Goal: Obtain resource: Download file/media

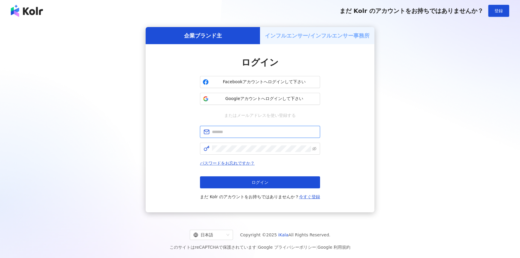
click at [252, 131] on input "text" at bounding box center [264, 132] width 105 height 7
type input "**********"
click at [229, 152] on span at bounding box center [260, 149] width 120 height 12
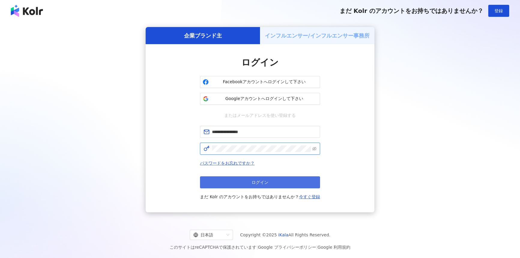
click button "ログイン" at bounding box center [260, 182] width 120 height 12
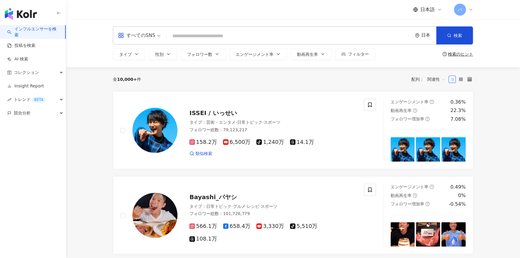
click at [137, 40] on div "すべてのSNS" at bounding box center [136, 36] width 37 height 10
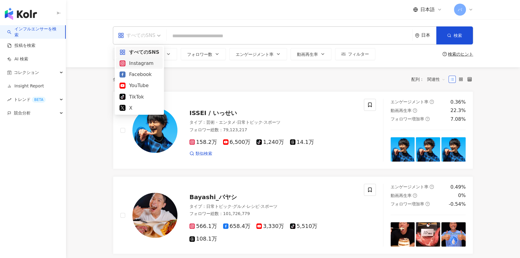
click at [138, 61] on div "Instagram" at bounding box center [140, 63] width 40 height 8
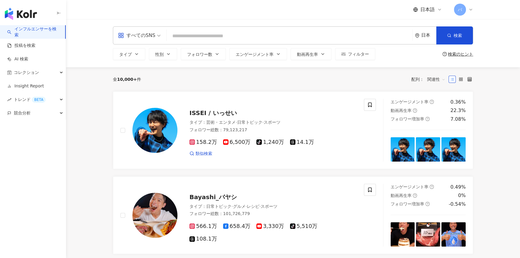
click at [186, 32] on input "search" at bounding box center [289, 35] width 241 height 11
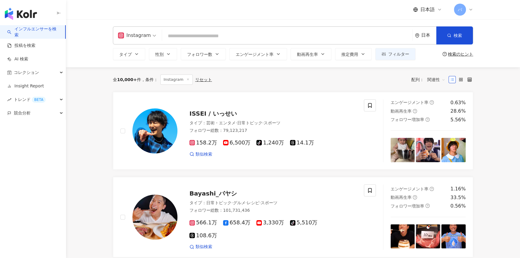
click at [213, 39] on input "search" at bounding box center [287, 35] width 245 height 11
paste input "**********"
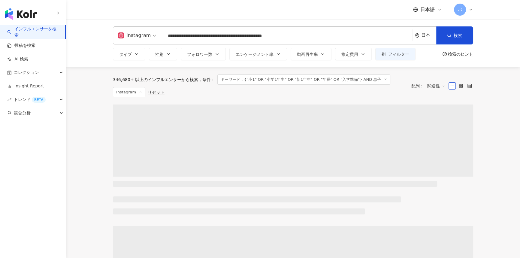
type input "**********"
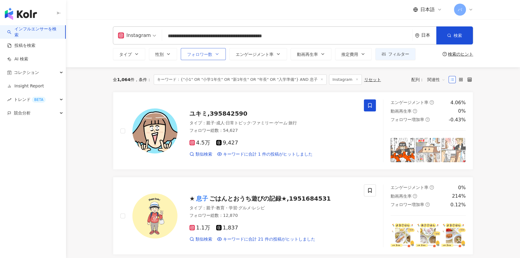
click at [223, 51] on div "**********" at bounding box center [293, 43] width 385 height 34
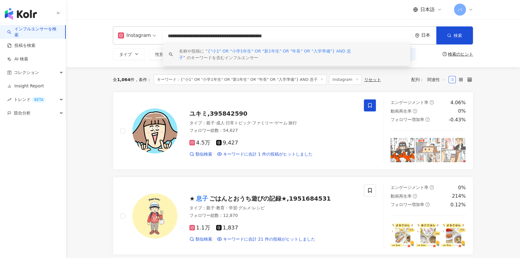
click at [207, 72] on div "全 1,064 件 条件 ： キーワード：{"小1" OR "小学1年生" OR "新1年生" OR "年長" OR "入学準備"} AND 息子 Insta…" at bounding box center [293, 79] width 361 height 25
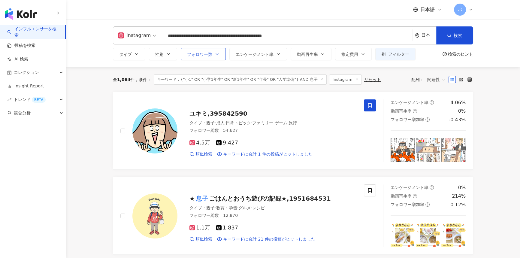
click at [201, 57] on button "フォロワー数" at bounding box center [203, 54] width 45 height 12
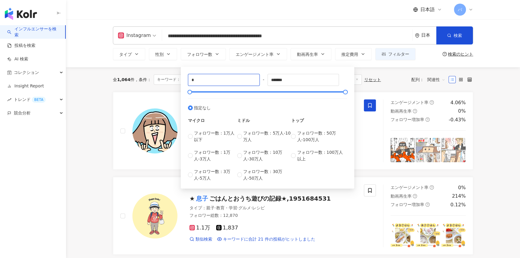
drag, startPoint x: 200, startPoint y: 81, endPoint x: 177, endPoint y: 81, distance: 23.1
click at [304, 79] on input "*******" at bounding box center [303, 79] width 71 height 11
click at [221, 80] on input "*****" at bounding box center [223, 79] width 71 height 11
click at [195, 78] on input "*****" at bounding box center [223, 79] width 71 height 11
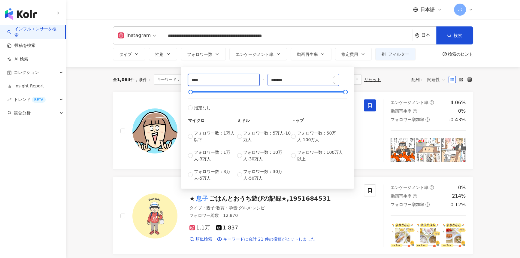
type input "****"
click at [304, 78] on input "*******" at bounding box center [303, 79] width 71 height 11
click at [361, 73] on div "全 1,064 件 条件 ： キーワード：{"小1" OR "小学1年生" OR "新1年生" OR "年長" OR "入学準備"} AND 息子 Insta…" at bounding box center [293, 79] width 361 height 25
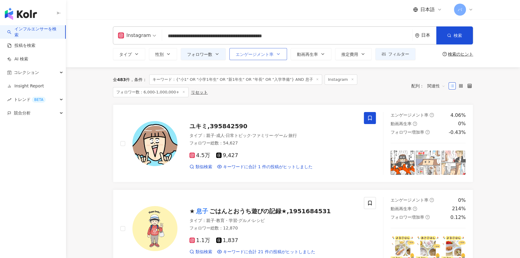
click at [260, 56] on span "エンゲージメント率" at bounding box center [255, 54] width 38 height 5
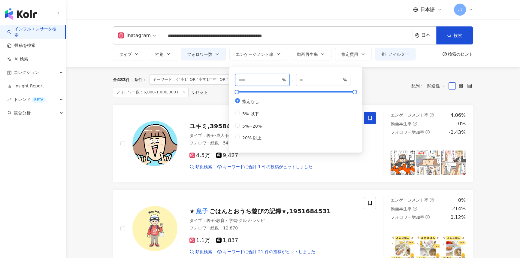
click at [255, 81] on input "number" at bounding box center [260, 80] width 42 height 7
type input "*"
click at [375, 87] on div "全 483 件 条件 ： キーワード：{"小1" OR "小学1年生" OR "新1年生" OR "年長" OR "入学準備"} AND 息子 Instagr…" at bounding box center [259, 86] width 293 height 23
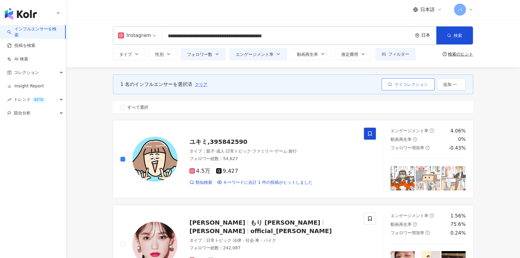
click at [400, 82] on span "マイコレクション" at bounding box center [412, 84] width 34 height 5
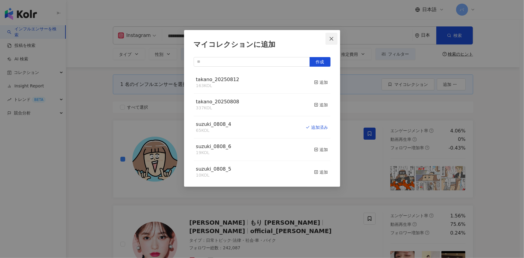
click at [331, 37] on icon "close" at bounding box center [331, 38] width 5 height 5
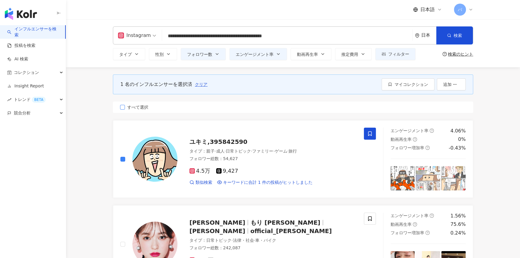
click at [142, 104] on span "すべて選択" at bounding box center [138, 107] width 26 height 7
click at [204, 84] on span "クリア" at bounding box center [204, 84] width 13 height 5
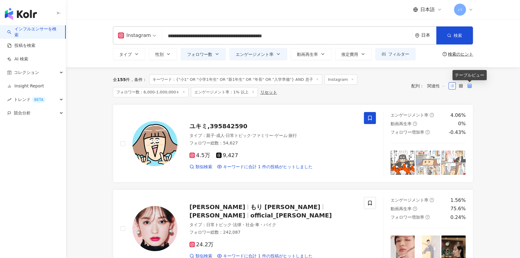
click at [469, 85] on icon at bounding box center [470, 86] width 4 height 4
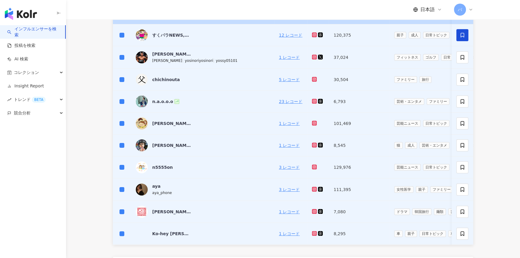
scroll to position [218, 0]
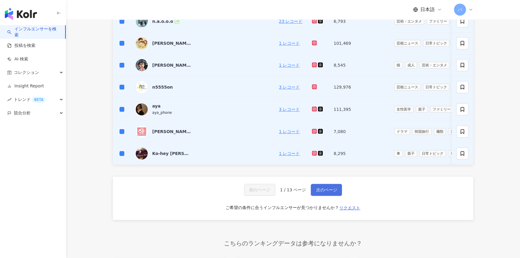
click at [326, 192] on span "次のページ" at bounding box center [326, 189] width 21 height 5
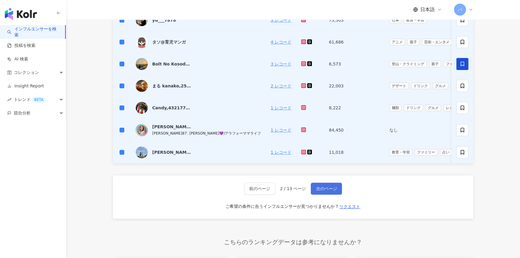
click at [332, 190] on span "次のページ" at bounding box center [326, 188] width 21 height 5
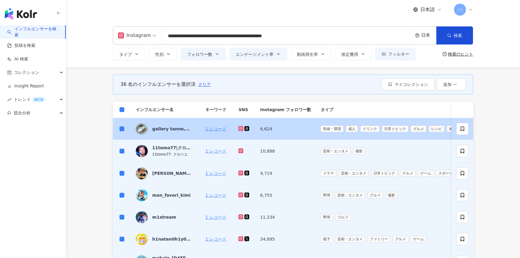
scroll to position [191, 0]
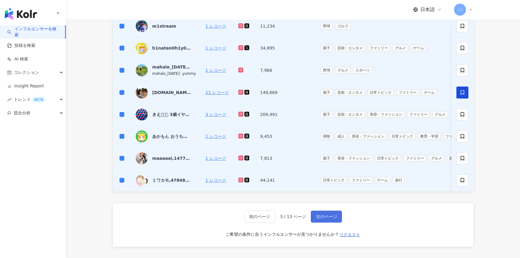
click at [324, 219] on span "次のページ" at bounding box center [326, 216] width 21 height 5
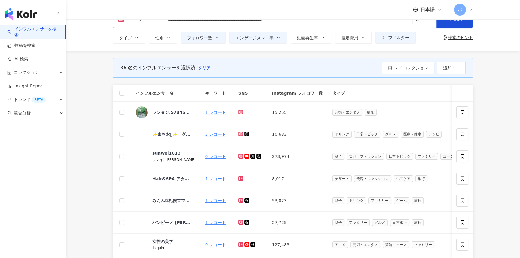
scroll to position [0, 0]
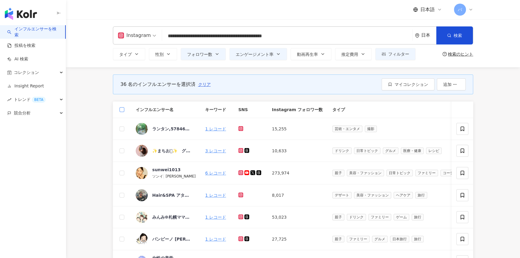
click at [122, 112] on label at bounding box center [122, 109] width 5 height 7
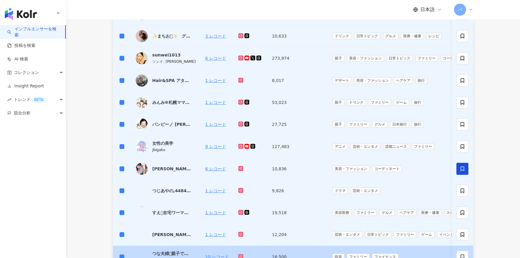
scroll to position [218, 0]
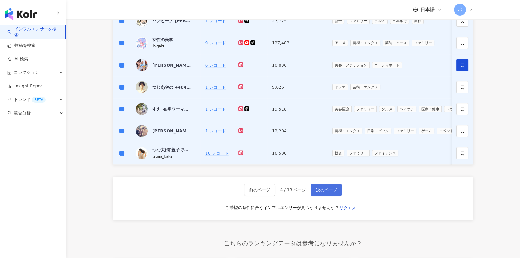
click at [335, 196] on button "次のページ" at bounding box center [326, 190] width 31 height 12
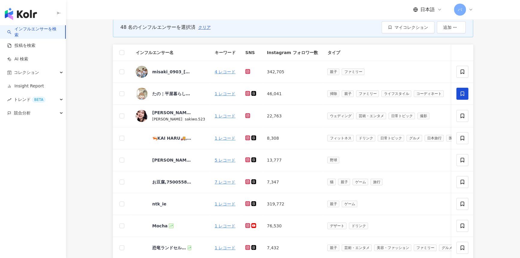
scroll to position [0, 0]
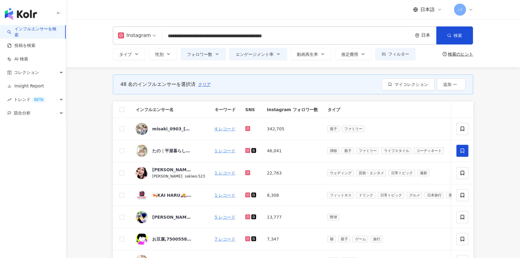
click at [124, 110] on th at bounding box center [122, 110] width 18 height 17
click at [126, 112] on th at bounding box center [122, 110] width 18 height 17
click at [122, 112] on label at bounding box center [122, 109] width 5 height 7
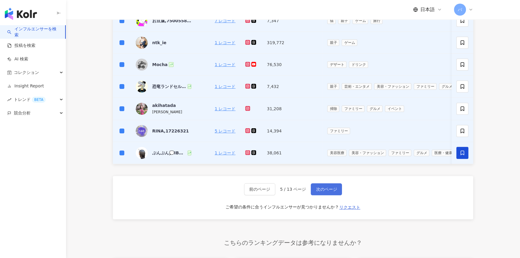
click at [312, 186] on button "次のページ" at bounding box center [326, 189] width 31 height 12
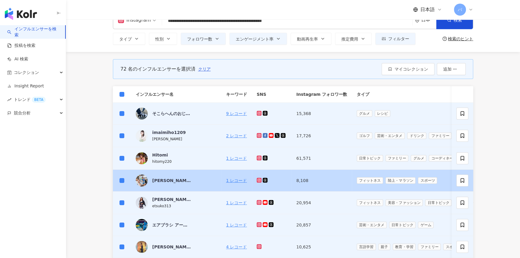
scroll to position [246, 0]
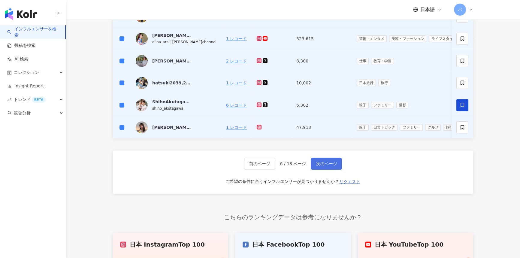
click at [327, 166] on span "次のページ" at bounding box center [326, 163] width 21 height 5
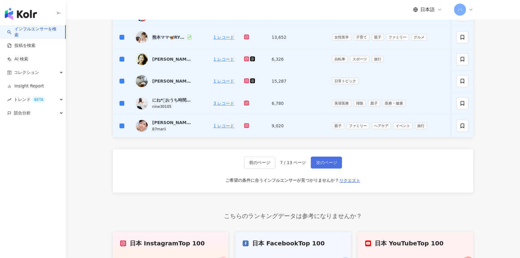
click at [322, 165] on span "次のページ" at bounding box center [326, 162] width 21 height 5
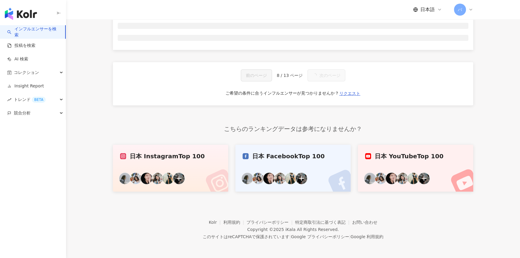
scroll to position [0, 0]
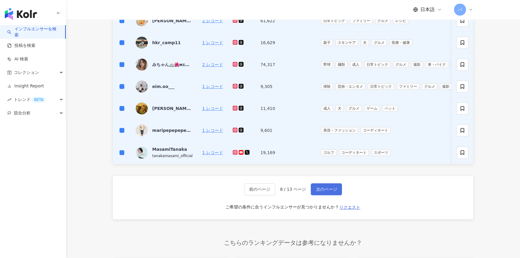
click at [320, 192] on span "次のページ" at bounding box center [326, 189] width 21 height 5
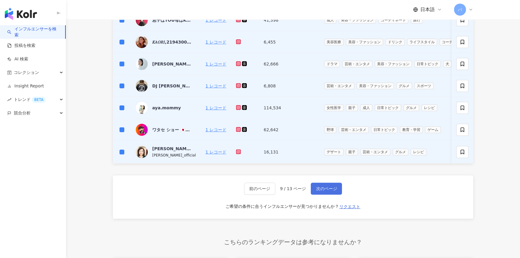
click at [335, 189] on span "次のページ" at bounding box center [326, 188] width 21 height 5
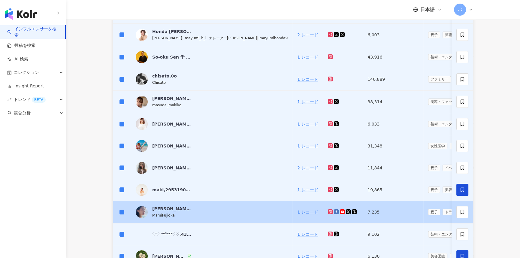
scroll to position [191, 0]
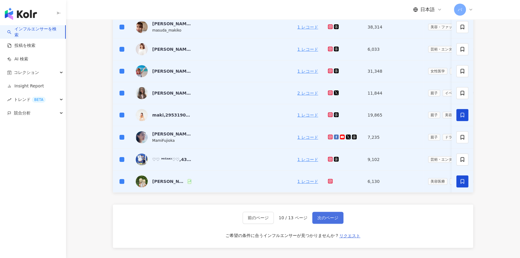
click at [322, 219] on span "次のページ" at bounding box center [328, 217] width 21 height 5
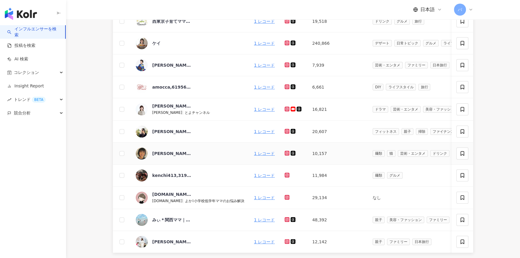
scroll to position [0, 0]
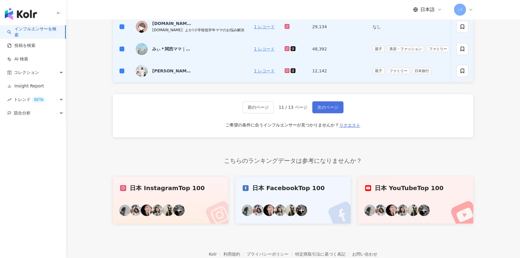
click at [314, 111] on button "次のページ" at bounding box center [327, 107] width 31 height 12
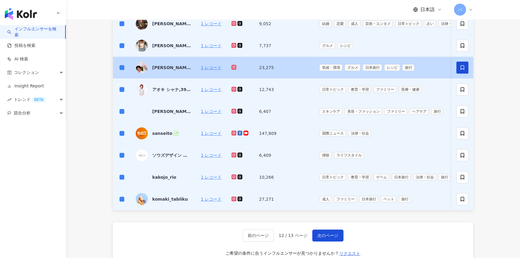
scroll to position [191, 0]
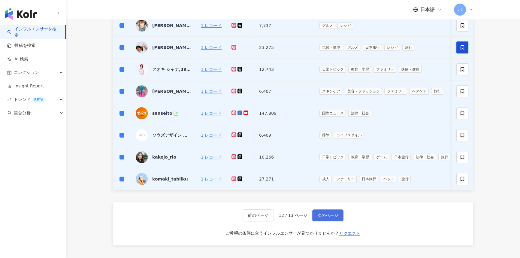
click at [320, 215] on button "次のページ" at bounding box center [327, 215] width 31 height 12
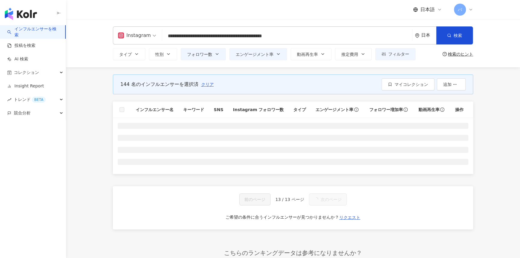
scroll to position [0, 0]
click at [122, 110] on label at bounding box center [122, 109] width 5 height 7
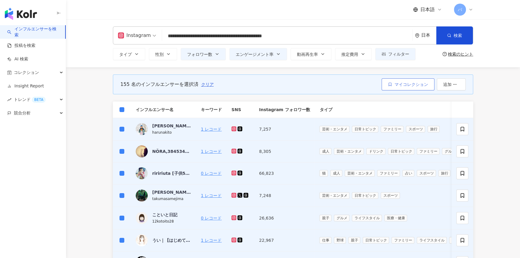
click at [409, 86] on span "マイコレクション" at bounding box center [412, 84] width 34 height 5
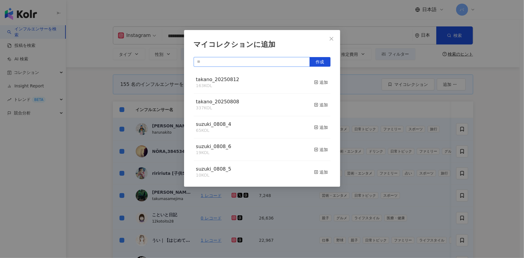
click at [261, 59] on input "text" at bounding box center [252, 62] width 116 height 10
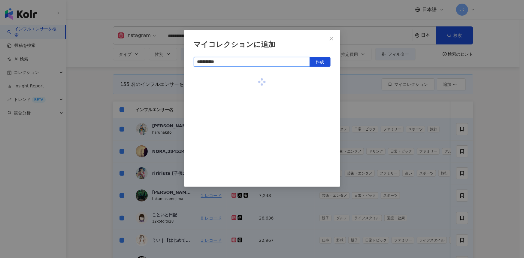
type input "**********"
click at [320, 57] on button "作成" at bounding box center [320, 62] width 21 height 10
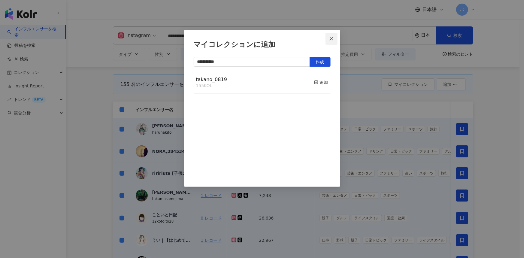
click at [331, 39] on icon "close" at bounding box center [332, 39] width 4 height 4
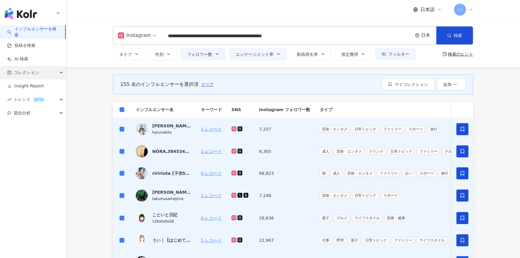
click at [19, 77] on span "コレクション" at bounding box center [26, 73] width 25 height 14
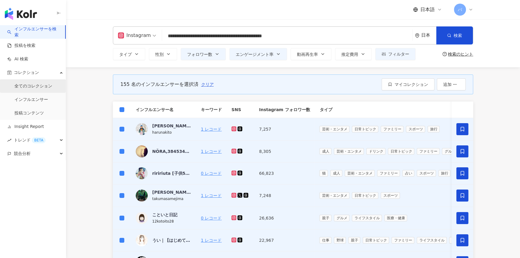
click at [41, 89] on link "全てのコレクション" at bounding box center [33, 86] width 38 height 6
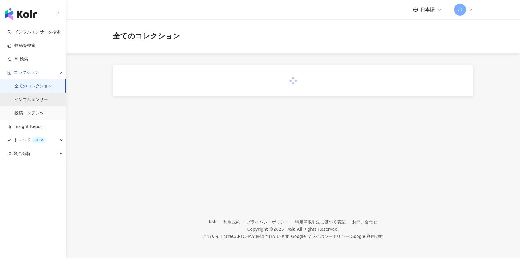
click at [41, 101] on link "インフルエンサー" at bounding box center [31, 100] width 34 height 6
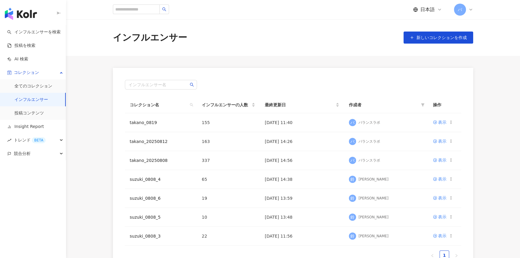
click at [29, 101] on link "インフルエンサー" at bounding box center [31, 100] width 34 height 6
click at [451, 124] on icon at bounding box center [451, 122] width 4 height 4
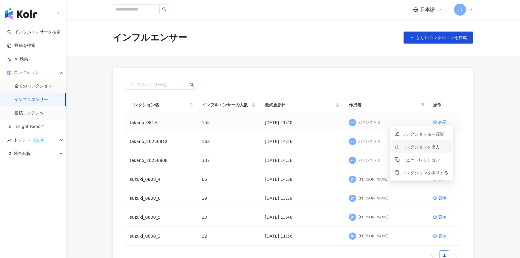
click at [437, 146] on div "コレクションを出力" at bounding box center [425, 147] width 46 height 7
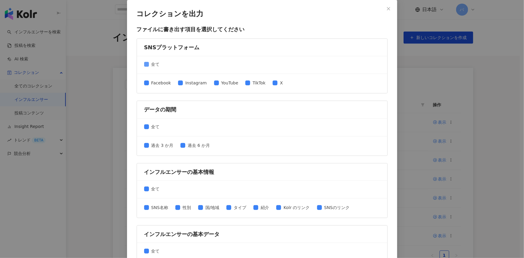
click at [153, 63] on span "全て" at bounding box center [155, 64] width 13 height 7
click at [190, 83] on span "Instagram" at bounding box center [196, 83] width 26 height 7
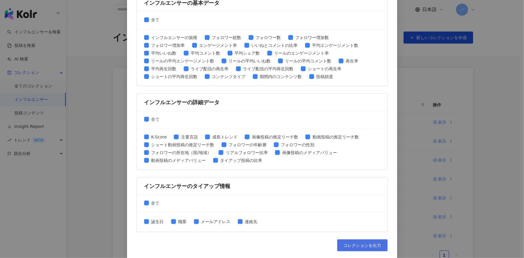
click at [349, 246] on span "コレクションを出力" at bounding box center [363, 245] width 38 height 5
click at [363, 243] on span "コレクションを出力" at bounding box center [363, 245] width 38 height 5
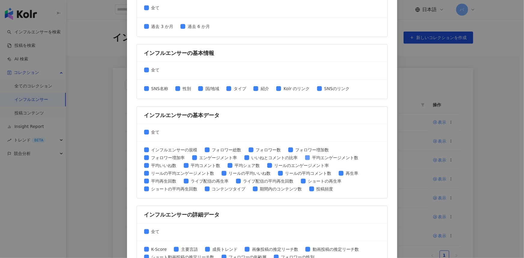
scroll to position [67, 0]
